Goal: Check status: Check status

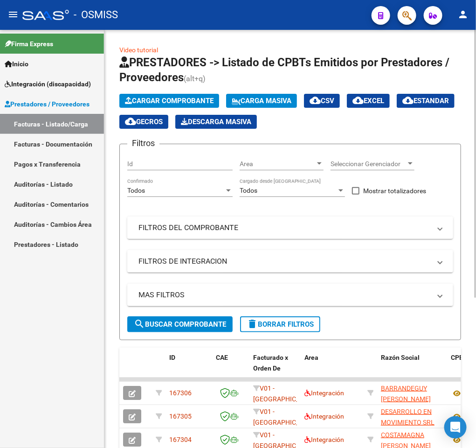
click at [210, 233] on mat-panel-title "FILTROS DEL COMPROBANTE" at bounding box center [284, 227] width 292 height 10
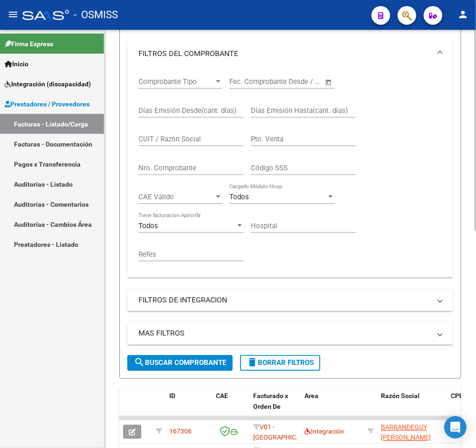
click at [472, 310] on div "Video tutorial PRESTADORES -> Listado de CPBTs Emitidos por Prestadores / Prove…" at bounding box center [291, 280] width 374 height 857
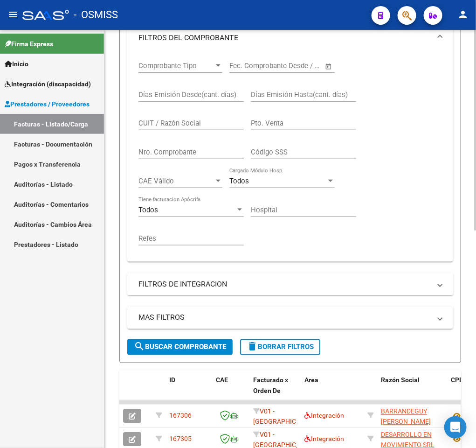
click at [359, 286] on mat-panel-title "FILTROS DE INTEGRACION" at bounding box center [284, 284] width 292 height 10
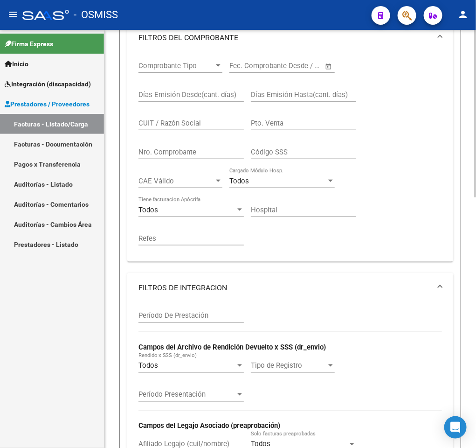
click at [171, 118] on div "CUIT / Razón Social" at bounding box center [190, 120] width 105 height 20
click at [170, 122] on input "CUIT / Razón Social" at bounding box center [190, 123] width 105 height 8
paste input "27404264309"
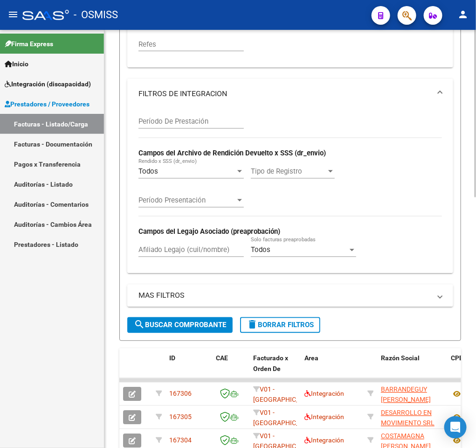
click at [474, 240] on div at bounding box center [475, 271] width 2 height 167
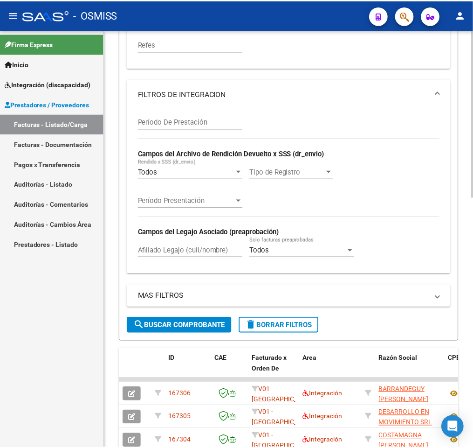
scroll to position [389, 0]
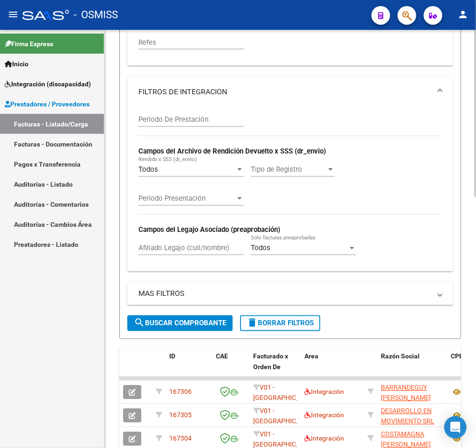
type input "27404264309"
click at [197, 322] on span "search Buscar Comprobante" at bounding box center [180, 323] width 92 height 8
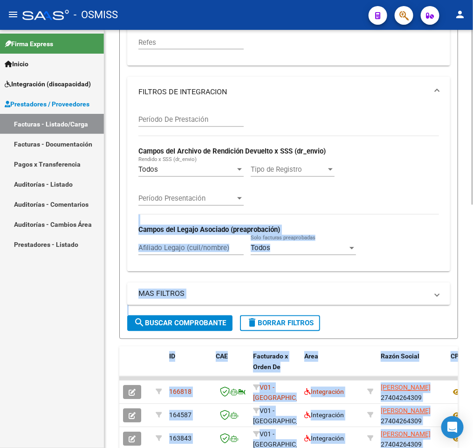
drag, startPoint x: 470, startPoint y: 227, endPoint x: 470, endPoint y: 280, distance: 53.6
click at [470, 280] on div "Video tutorial PRESTADORES -> Listado de CPBTs Emitidos por Prestadores / Prove…" at bounding box center [289, 132] width 371 height 983
click at [466, 277] on div "Video tutorial PRESTADORES -> Listado de CPBTs Emitidos por Prestadores / Prove…" at bounding box center [288, 132] width 369 height 983
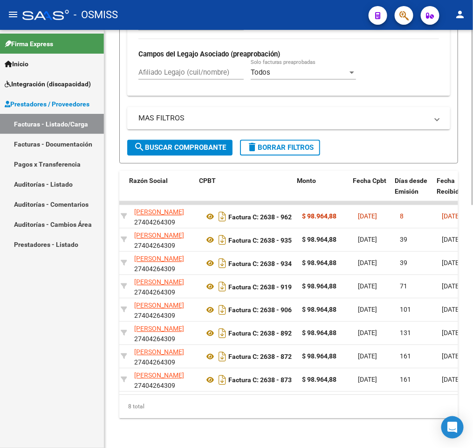
scroll to position [0, 252]
